Goal: Task Accomplishment & Management: Use online tool/utility

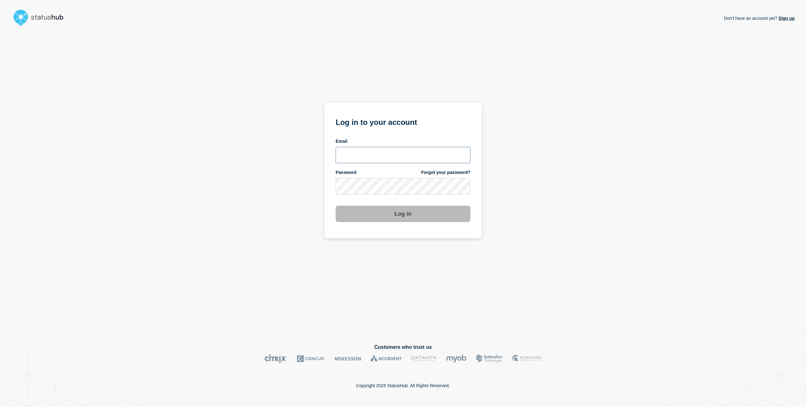
click at [383, 154] on input "email input" at bounding box center [402, 155] width 135 height 16
type input "nicholas.reh@bazaarvoice.com"
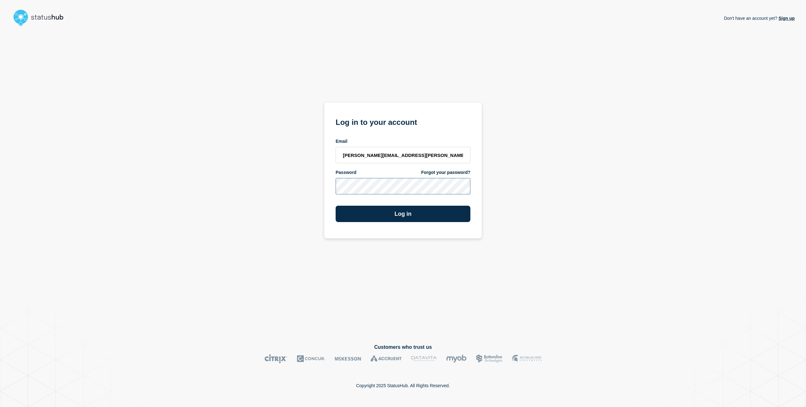
click at [335, 206] on button "Log in" at bounding box center [402, 214] width 135 height 16
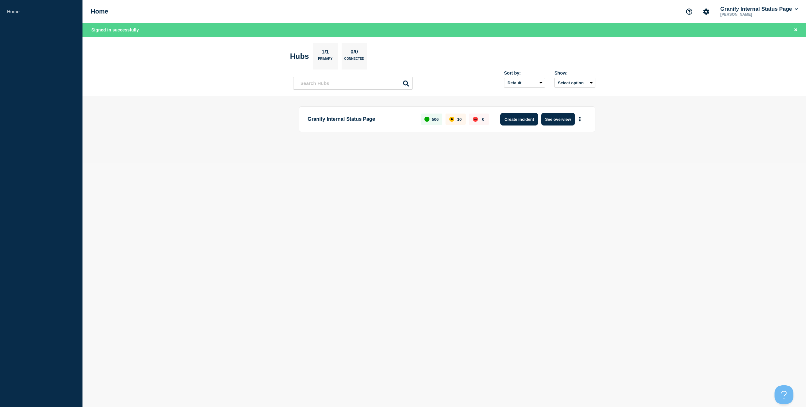
click at [520, 118] on button "Create incident" at bounding box center [519, 119] width 38 height 13
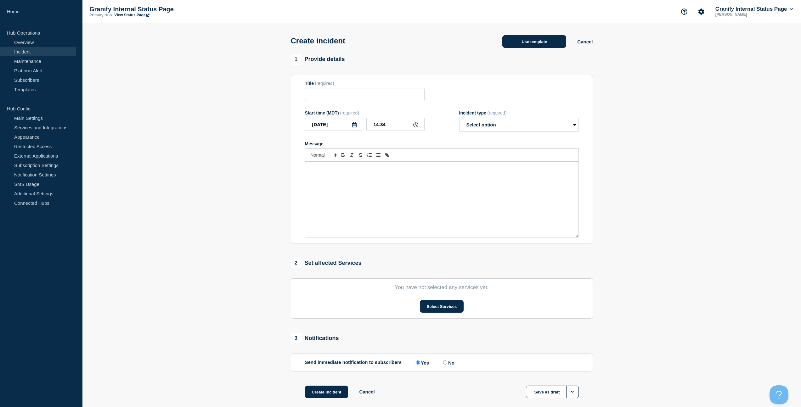
click at [538, 44] on button "Use template" at bounding box center [534, 41] width 64 height 13
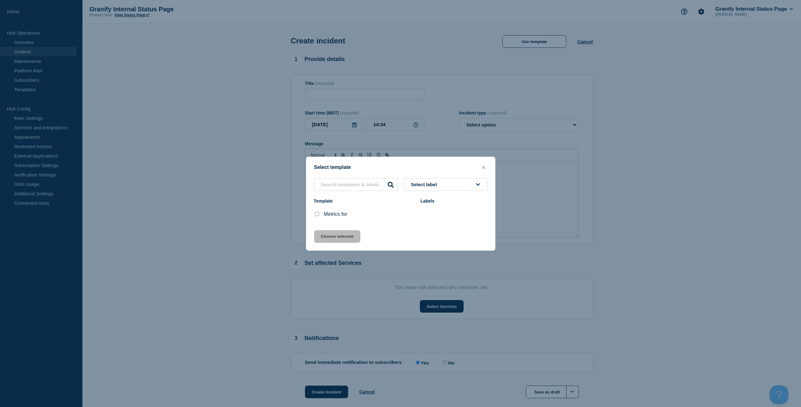
click at [315, 214] on input "Metrics for checkbox" at bounding box center [317, 214] width 4 height 4
checkbox input "true"
click at [328, 234] on button "Choose selected" at bounding box center [337, 236] width 46 height 13
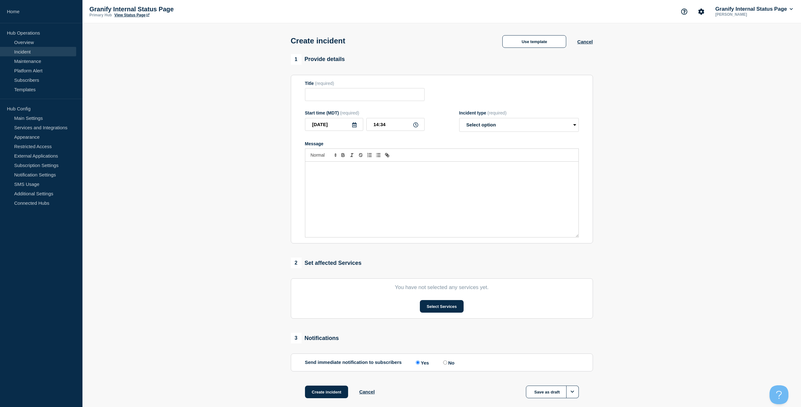
type input "Metrics for"
select select "monitoring"
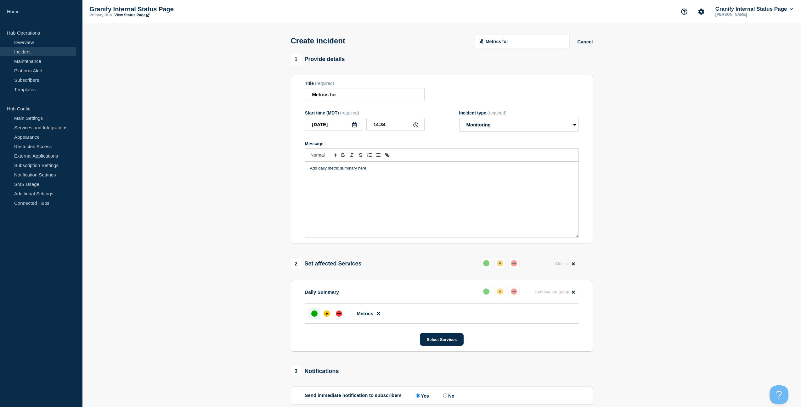
click at [412, 188] on div "Add daily metric summary here" at bounding box center [441, 200] width 273 height 76
drag, startPoint x: 509, startPoint y: 179, endPoint x: 494, endPoint y: 178, distance: 14.8
click at [494, 178] on li "[PERSON_NAME] and [PERSON_NAME] copy change for a set of PDP and cart sliders a…" at bounding box center [445, 180] width 258 height 6
paste input "[URL][DOMAIN_NAME]"
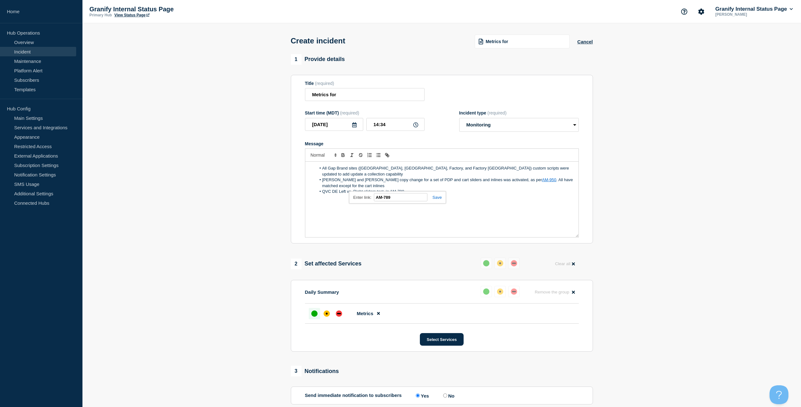
paste input "[URL][DOMAIN_NAME]"
type input "[URL][DOMAIN_NAME]"
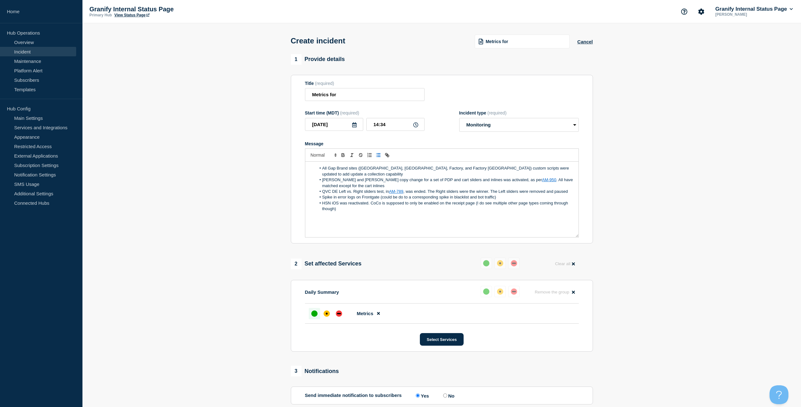
click at [501, 174] on li "All Gap Brand sites ([GEOGRAPHIC_DATA], [GEOGRAPHIC_DATA], Factory, and Factory…" at bounding box center [445, 172] width 258 height 12
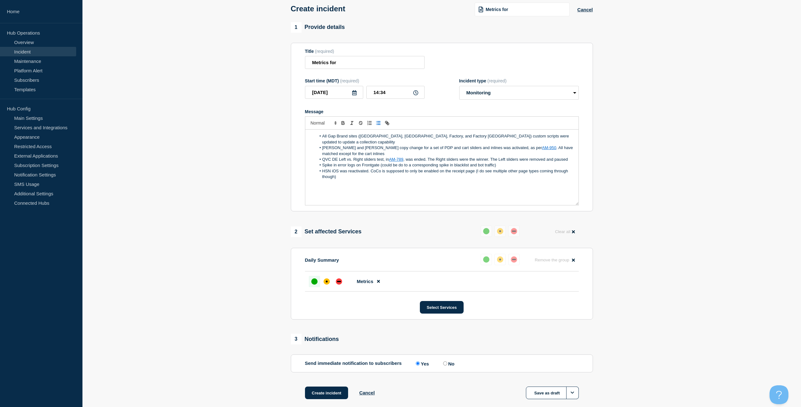
scroll to position [75, 0]
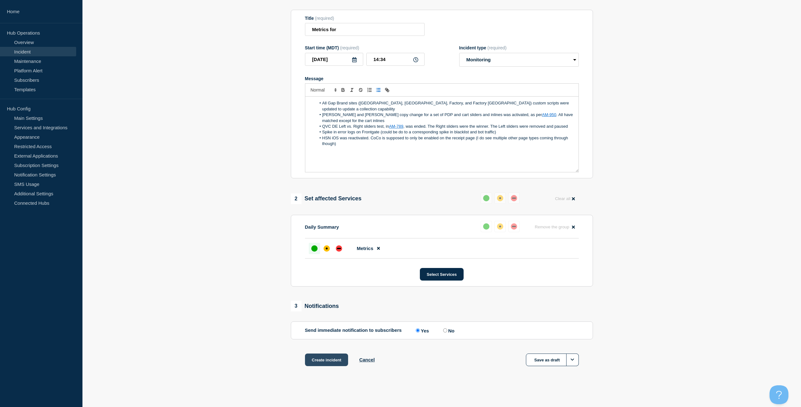
click at [330, 362] on button "Create incident" at bounding box center [326, 360] width 43 height 13
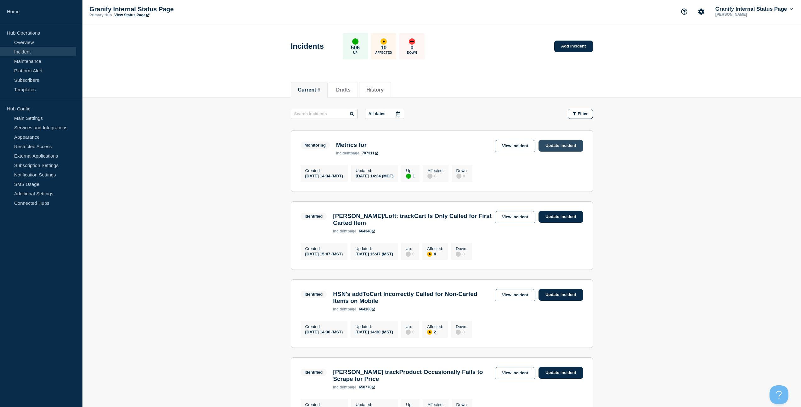
click at [551, 147] on link "Update incident" at bounding box center [560, 146] width 45 height 12
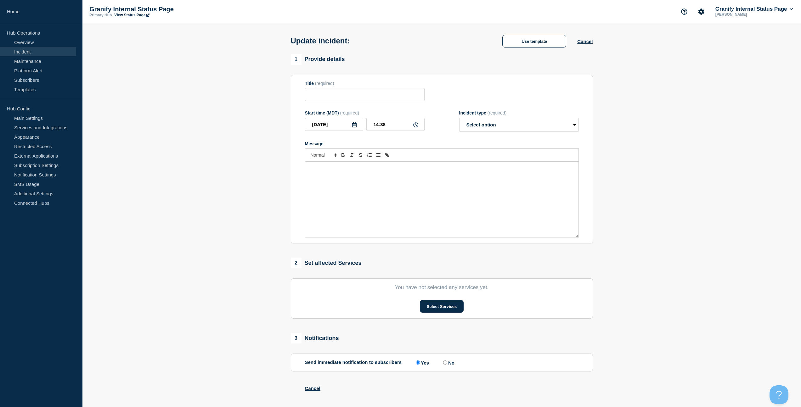
type input "Metrics for"
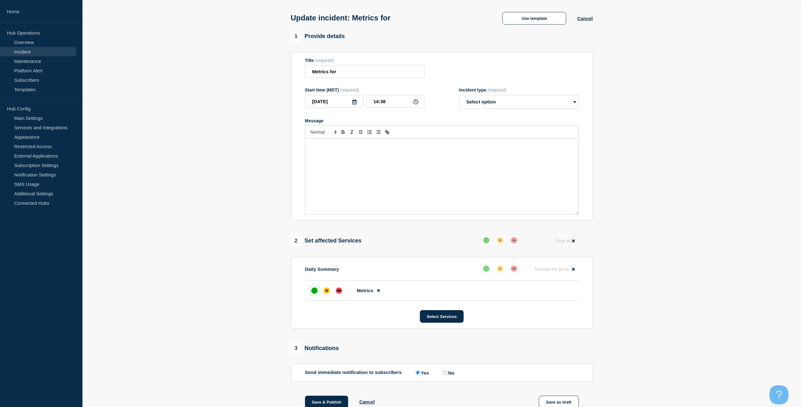
scroll to position [105, 0]
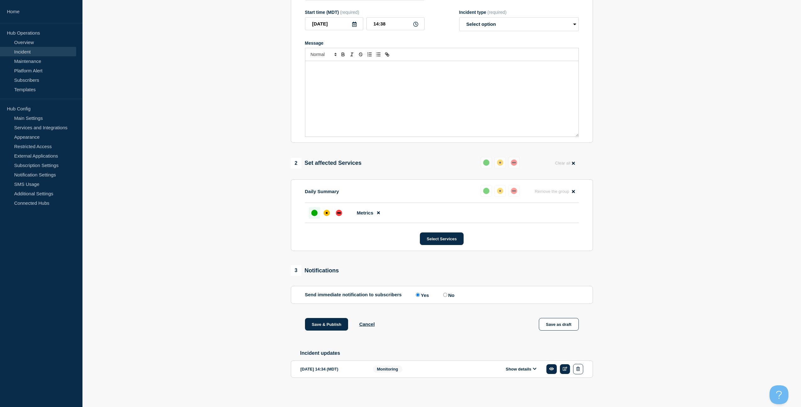
click at [445, 297] on input "No" at bounding box center [445, 295] width 4 height 4
radio input "true"
radio input "false"
click at [330, 329] on button "Save & Publish" at bounding box center [326, 324] width 43 height 13
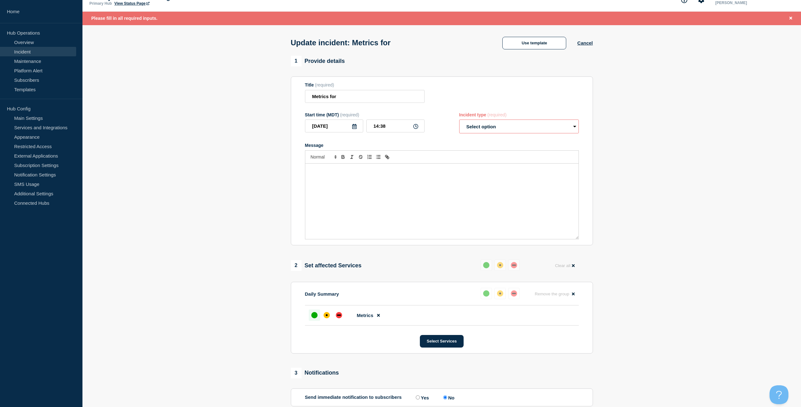
scroll to position [0, 0]
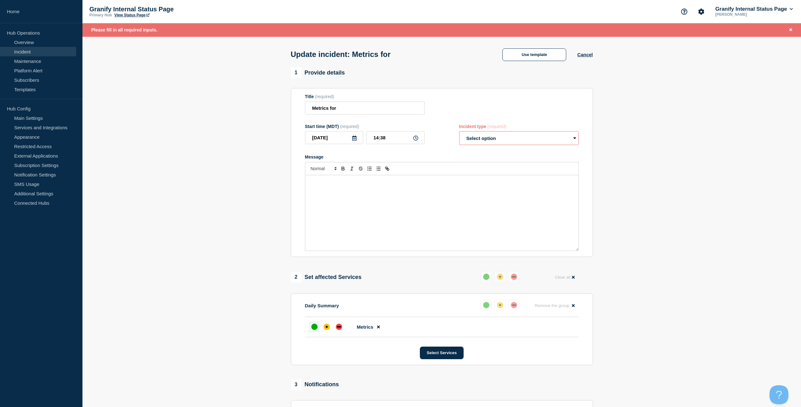
click at [485, 145] on select "Select option Investigating Identified Monitoring Resolved" at bounding box center [519, 138] width 120 height 14
select select "resolved"
click at [459, 136] on select "Select option Investigating Identified Monitoring Resolved" at bounding box center [519, 138] width 120 height 14
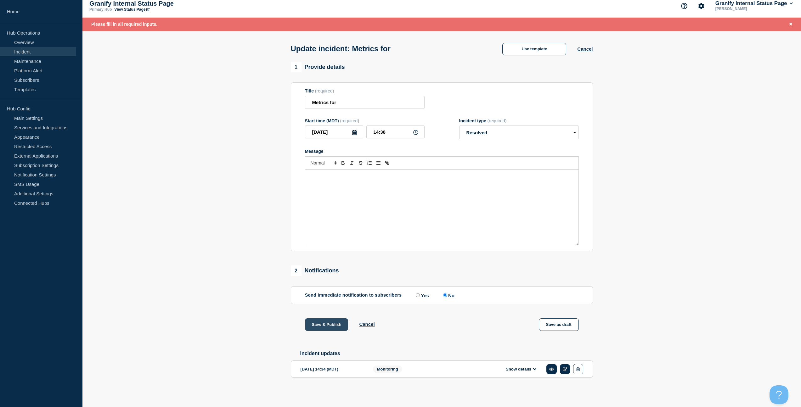
click at [330, 326] on button "Save & Publish" at bounding box center [326, 324] width 43 height 13
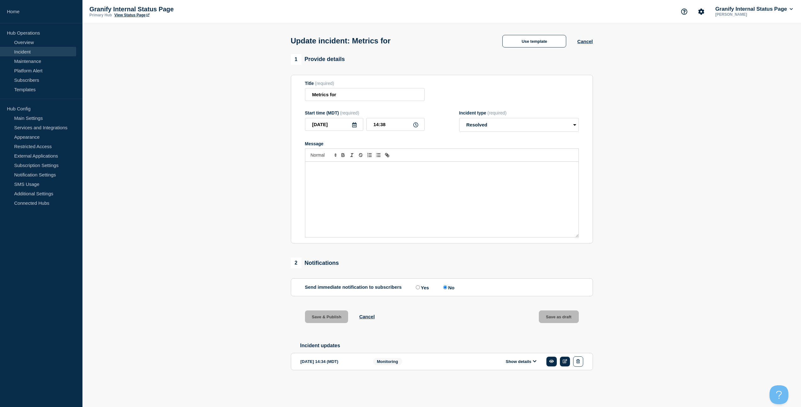
scroll to position [1, 0]
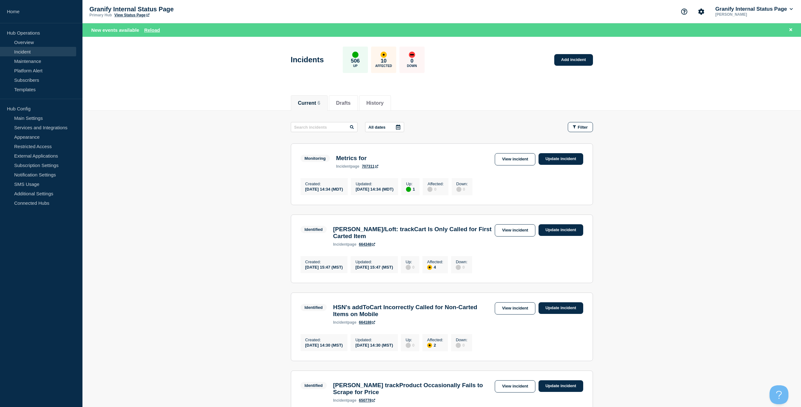
click at [192, 219] on main "All dates Filter Monitoring 1 Up Metrics for Created 2025-09-03 14:34 (MDT) Upd…" at bounding box center [441, 358] width 718 height 494
